Goal: Check status: Check status

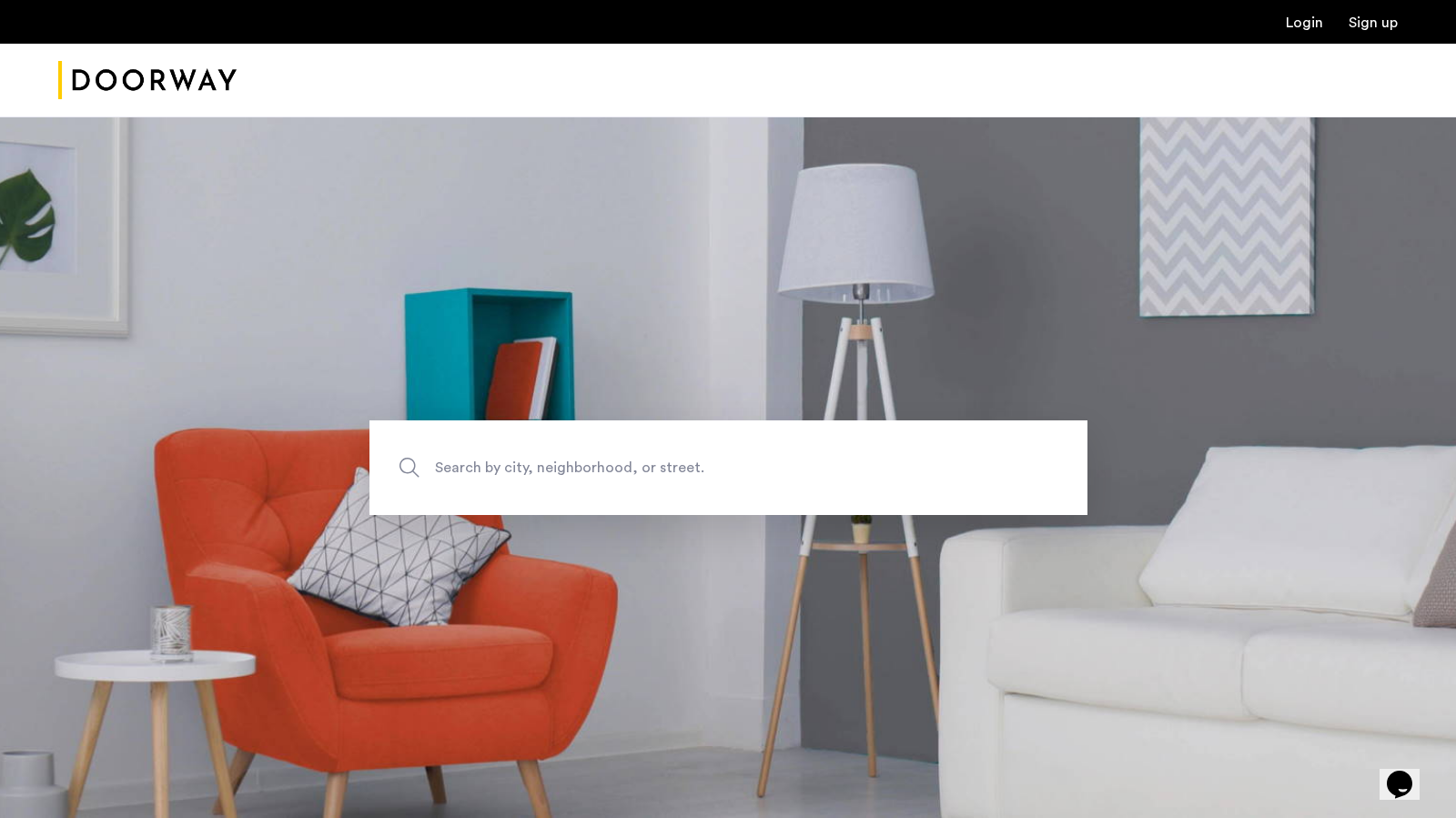
click at [1302, 27] on link "Login" at bounding box center [1304, 23] width 38 height 15
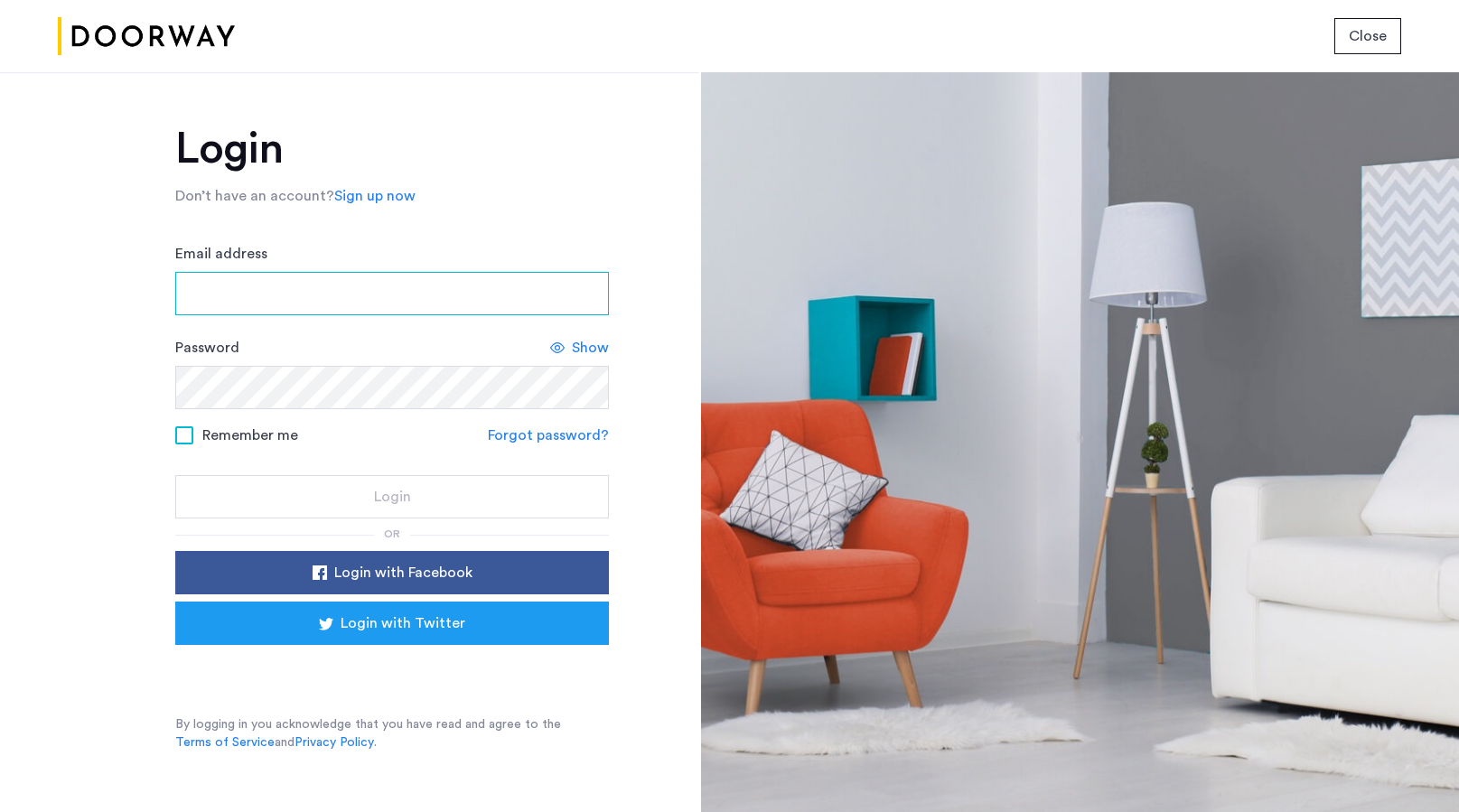
click at [452, 295] on input "Email address" at bounding box center [392, 294] width 434 height 43
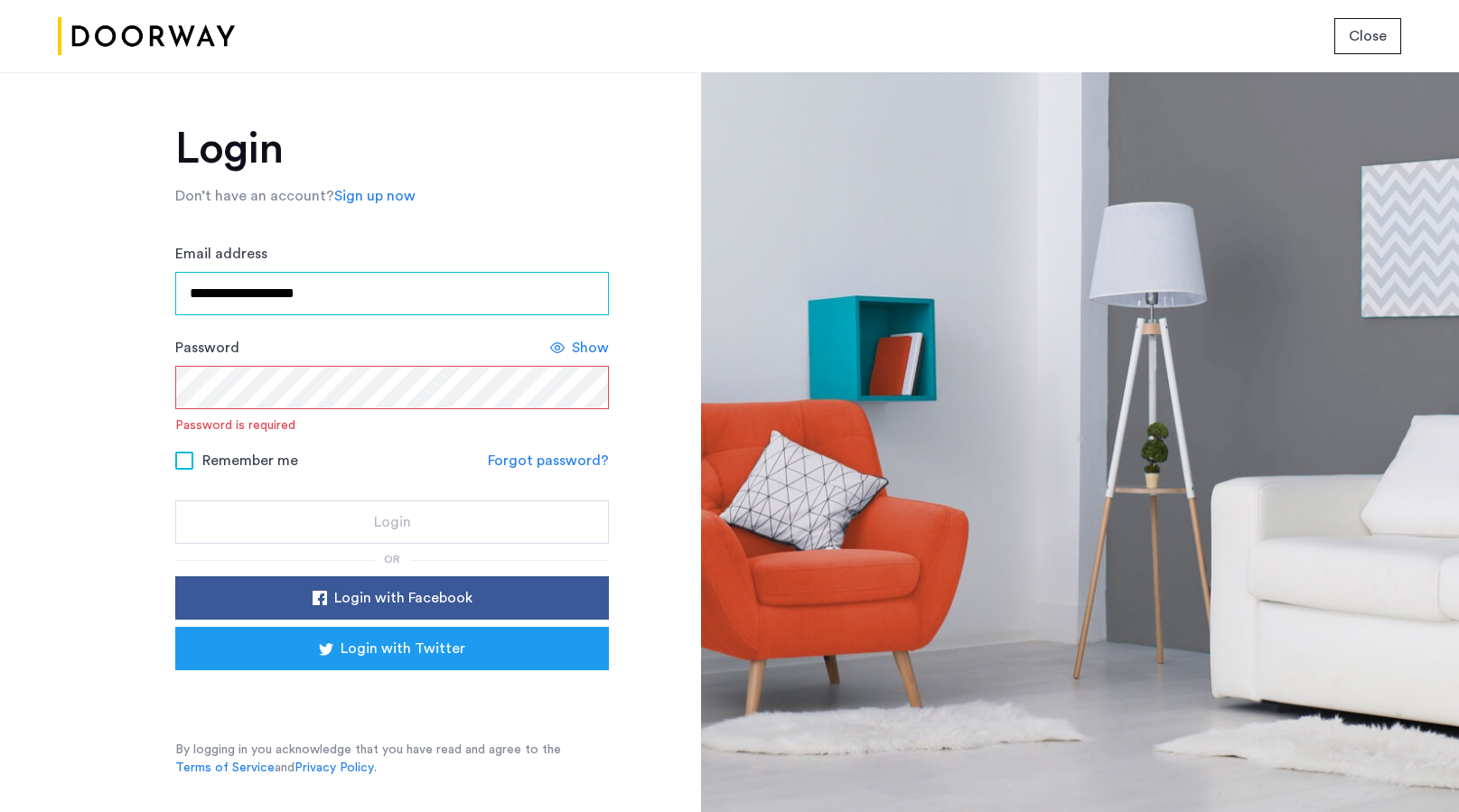
type input "**********"
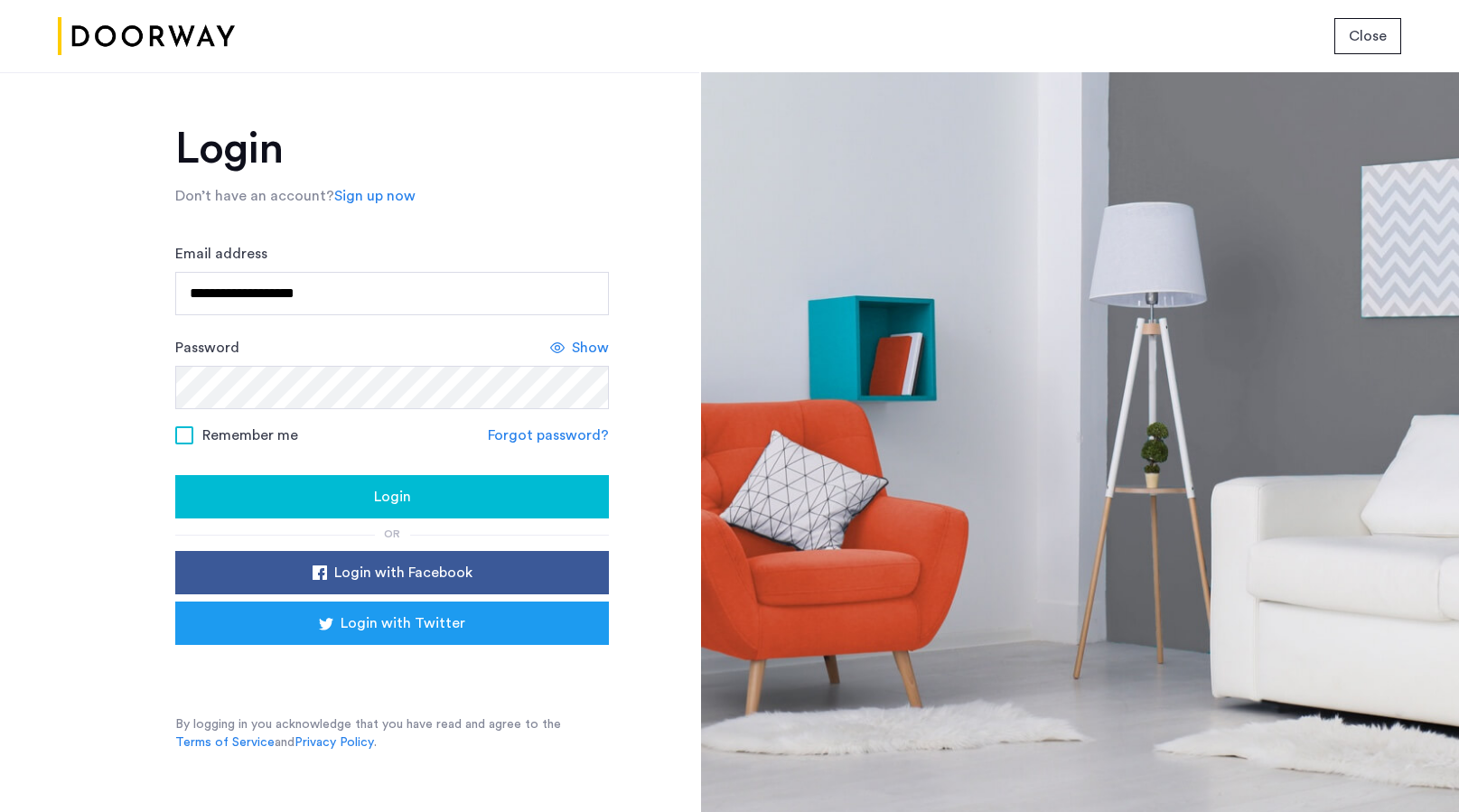
click at [579, 349] on span "Show" at bounding box center [591, 348] width 37 height 22
click at [175, 475] on button "Login" at bounding box center [392, 497] width 434 height 43
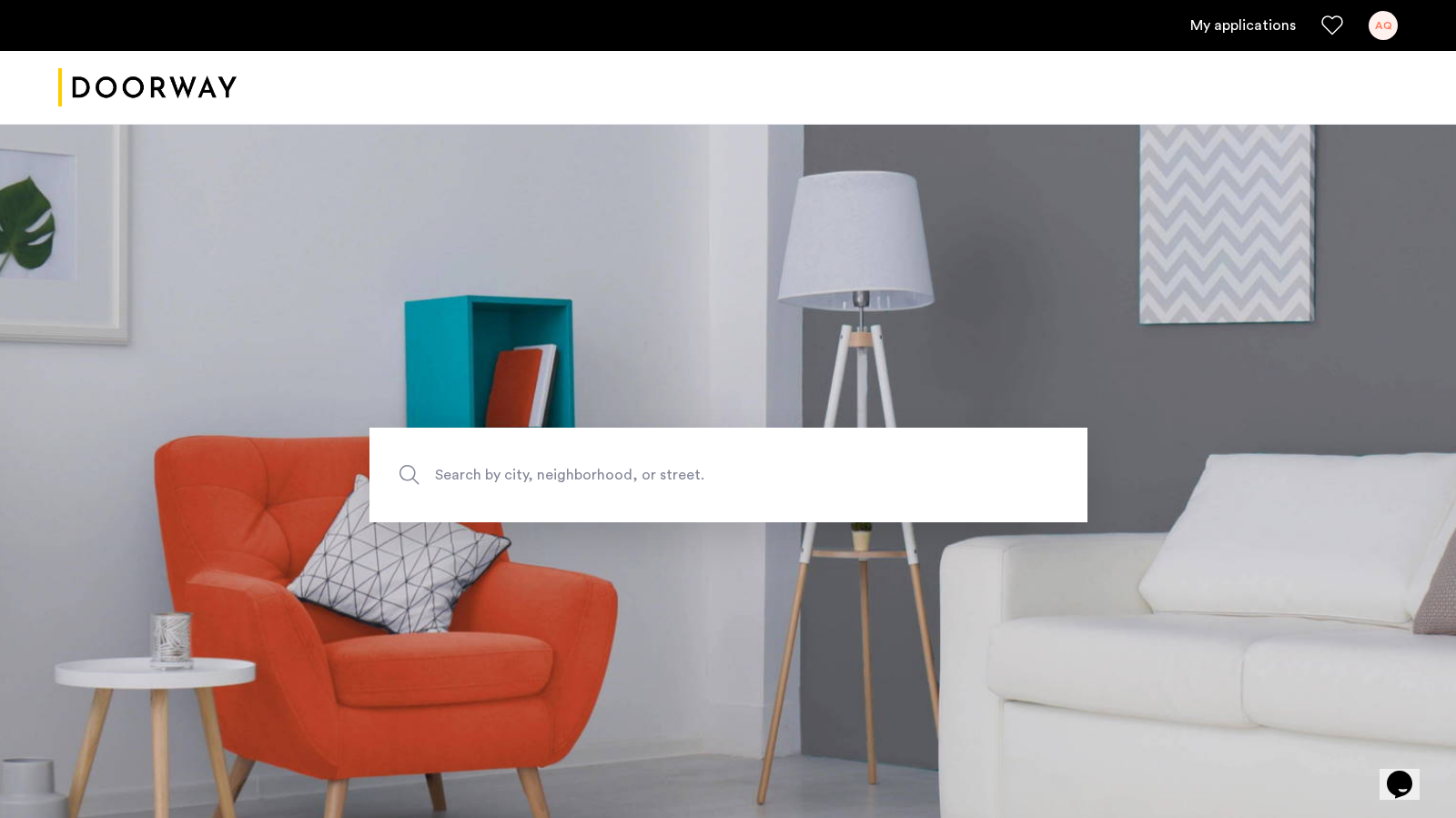
click at [1231, 20] on link "My applications" at bounding box center [1243, 26] width 105 height 22
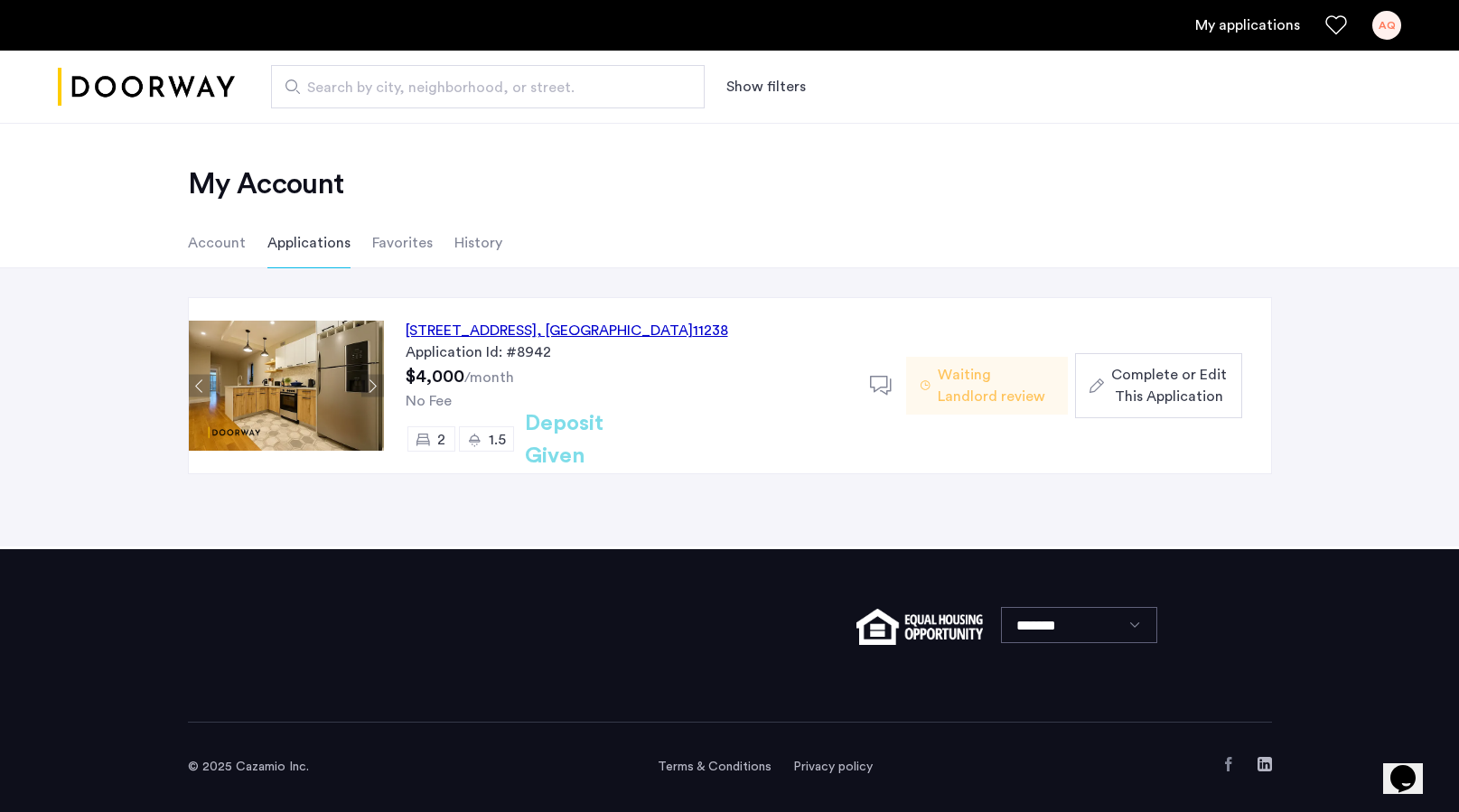
click at [983, 396] on span "Waiting Landlord review" at bounding box center [995, 385] width 115 height 43
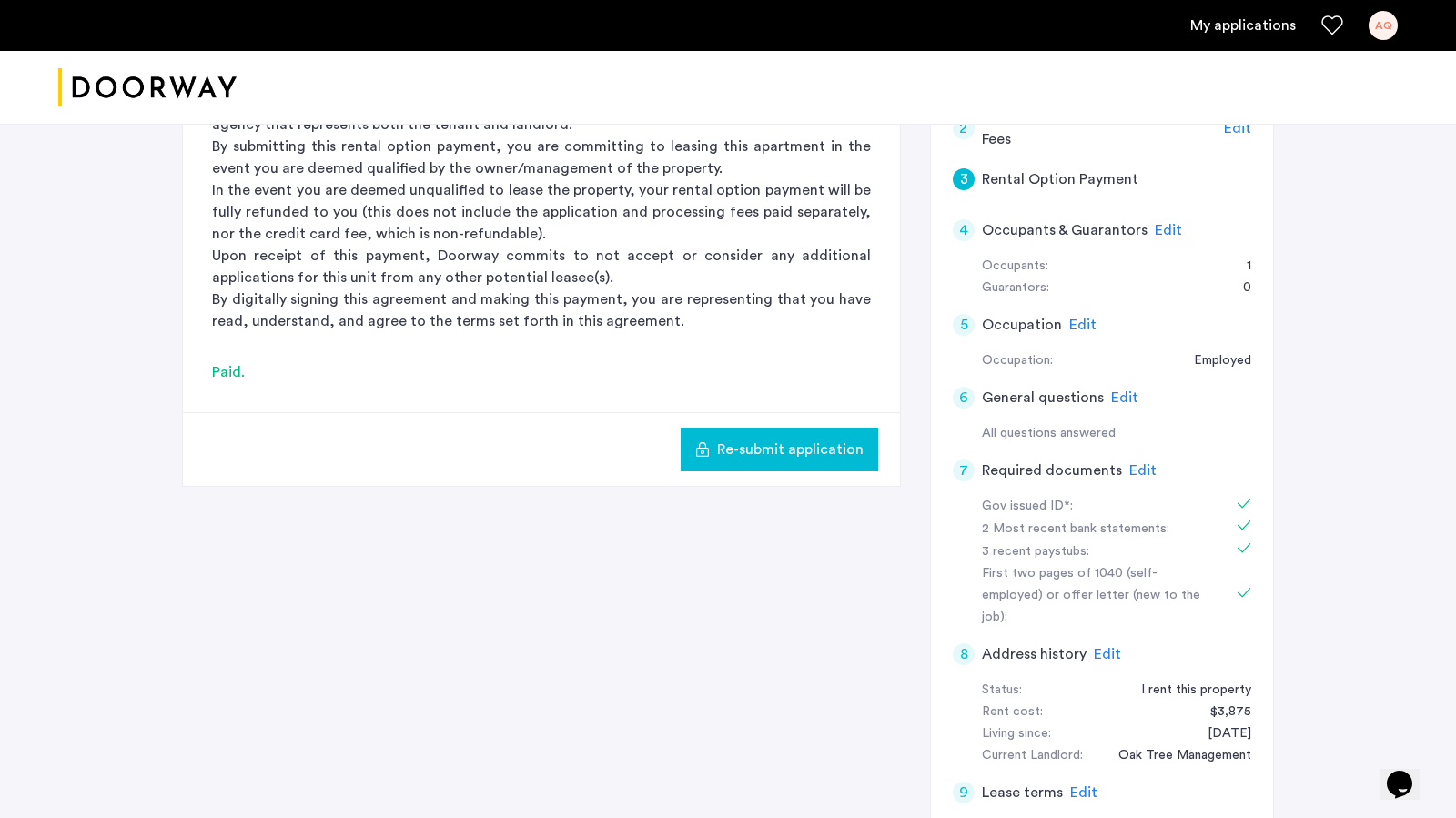
scroll to position [2, 0]
